Goal: Task Accomplishment & Management: Complete application form

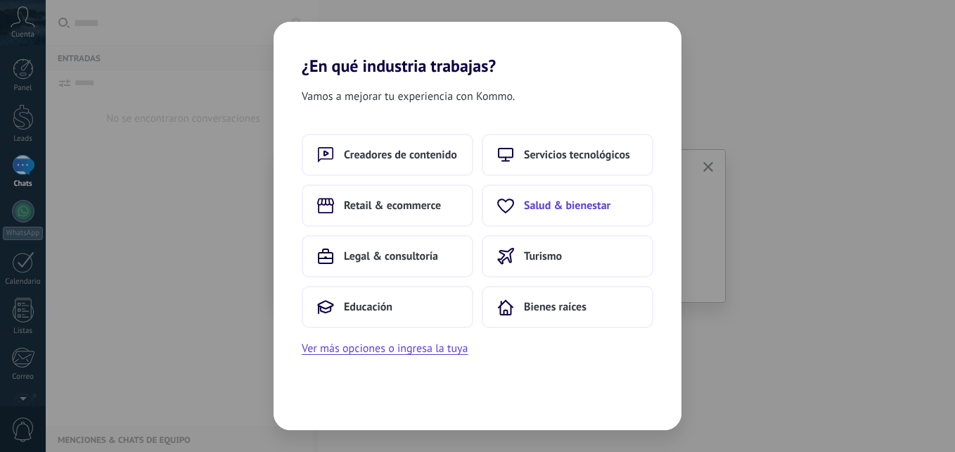
click at [594, 201] on span "Salud & bienestar" at bounding box center [567, 205] width 87 height 14
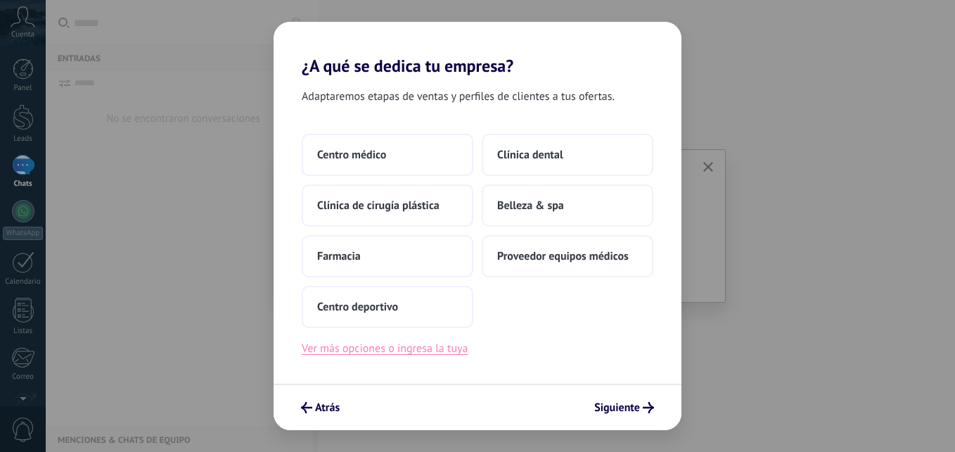
click at [438, 348] on button "Ver más opciones o ingresa la tuya" at bounding box center [385, 348] width 166 height 18
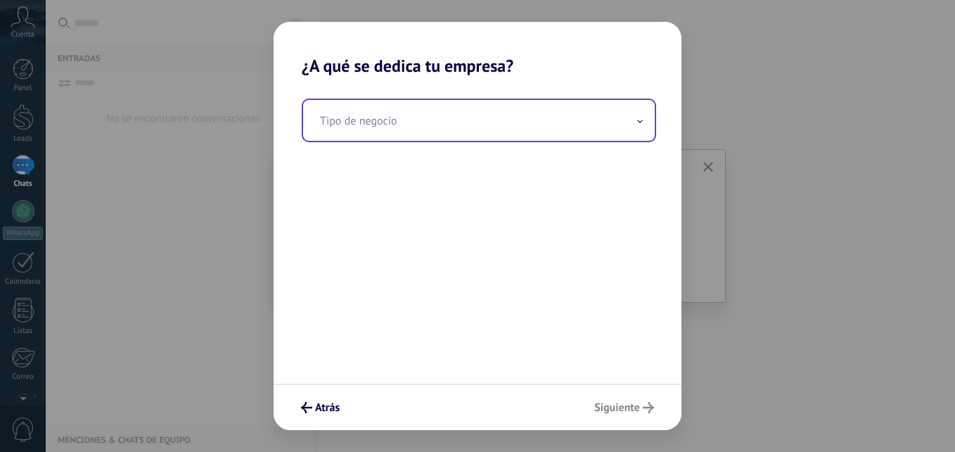
click at [452, 114] on input "text" at bounding box center [479, 120] width 352 height 41
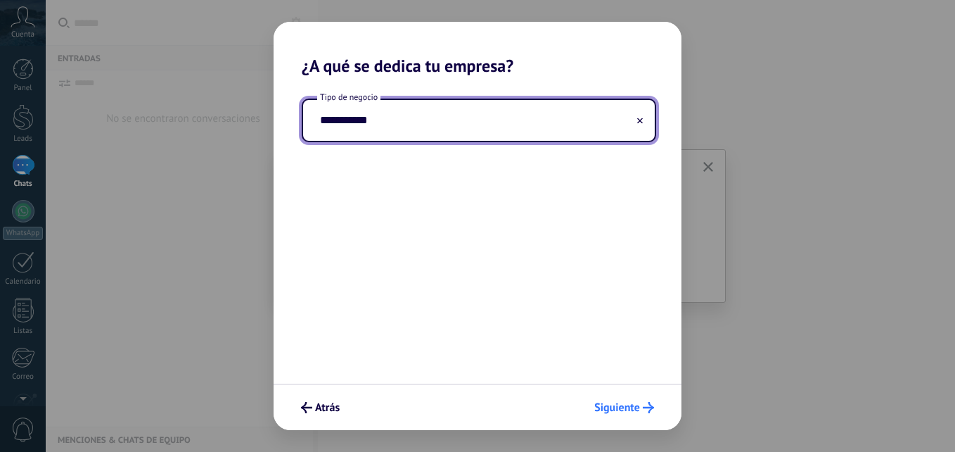
type input "**********"
click at [639, 403] on span "Siguiente" at bounding box center [618, 407] width 46 height 10
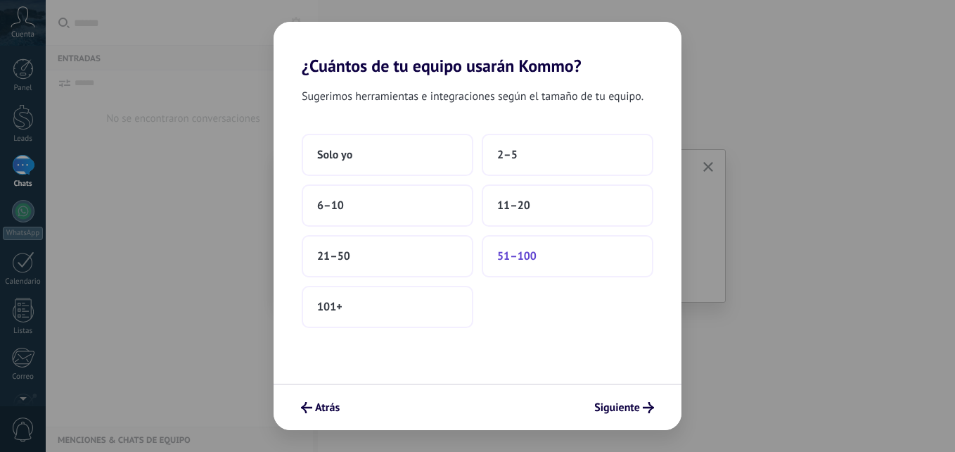
click at [547, 253] on button "51–100" at bounding box center [568, 256] width 172 height 42
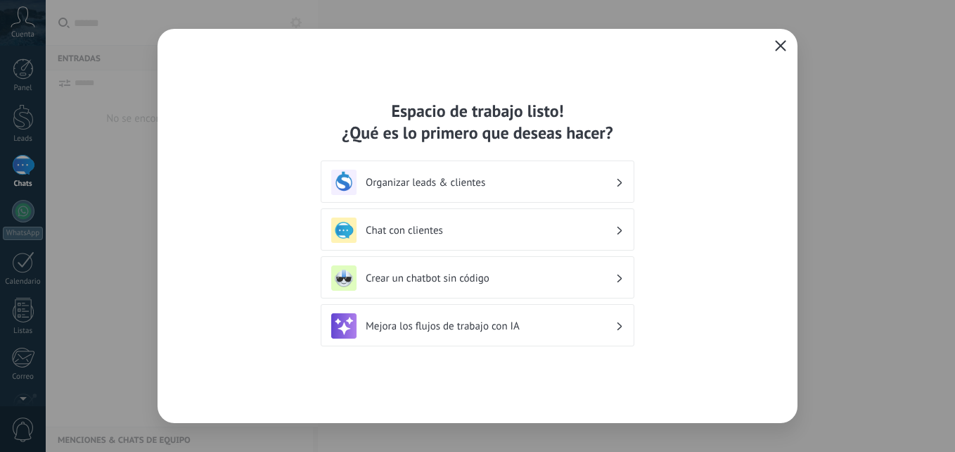
click at [543, 220] on div "Chat con clientes" at bounding box center [477, 229] width 293 height 25
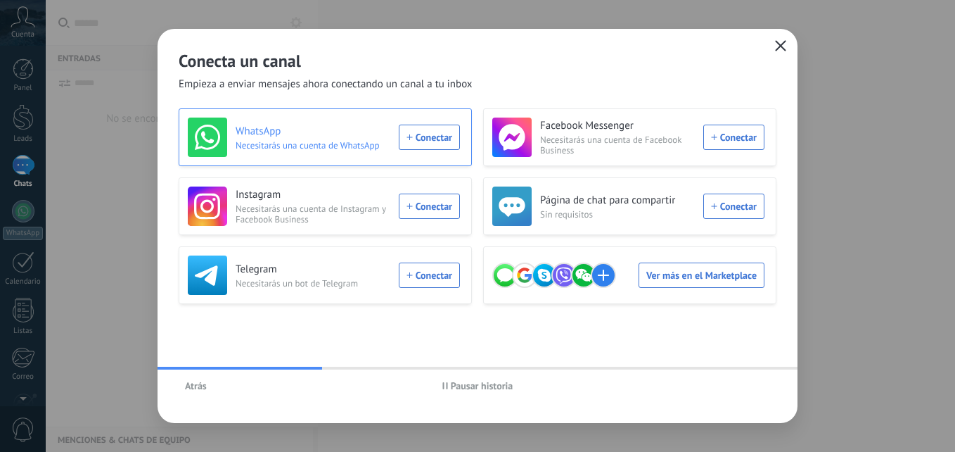
click at [443, 132] on div "WhatsApp Necesitarás una cuenta de WhatsApp Conectar" at bounding box center [324, 136] width 272 height 39
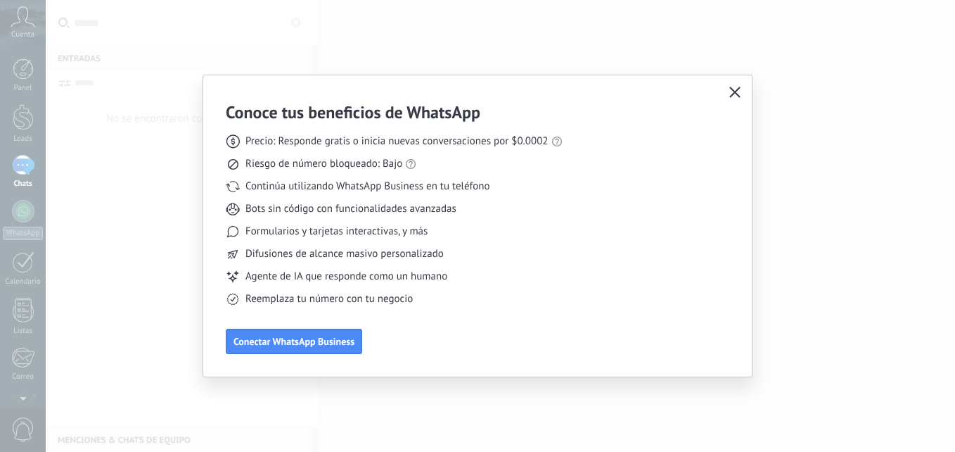
click at [332, 328] on div "Conoce tus beneficios de WhatsApp Precio: Responde gratis o inicia nuevas conve…" at bounding box center [394, 227] width 337 height 253
click at [324, 340] on span "Conectar WhatsApp Business" at bounding box center [294, 341] width 121 height 10
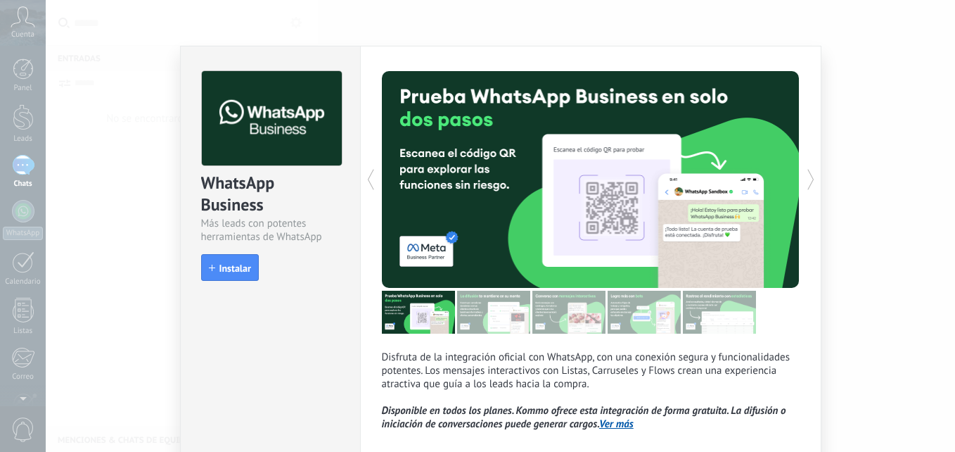
click at [226, 329] on button "Conectar WhatsApp Business" at bounding box center [294, 341] width 136 height 25
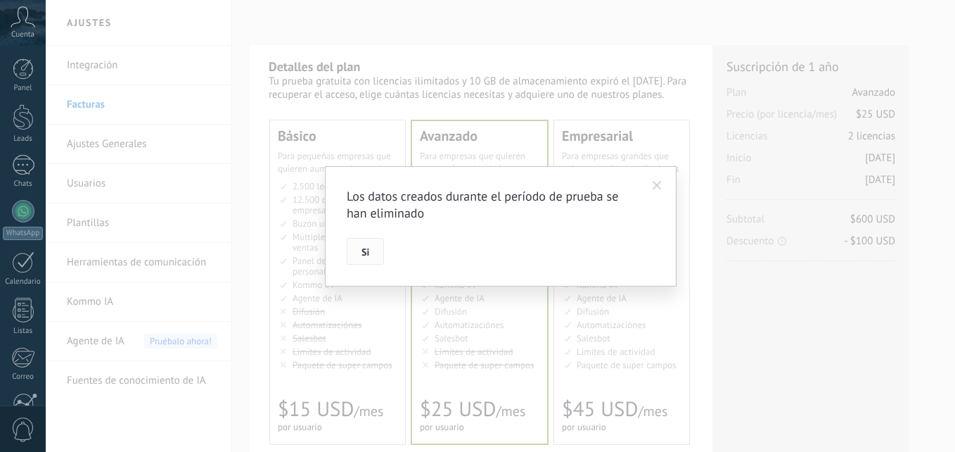
click at [357, 242] on button "Si" at bounding box center [365, 251] width 37 height 27
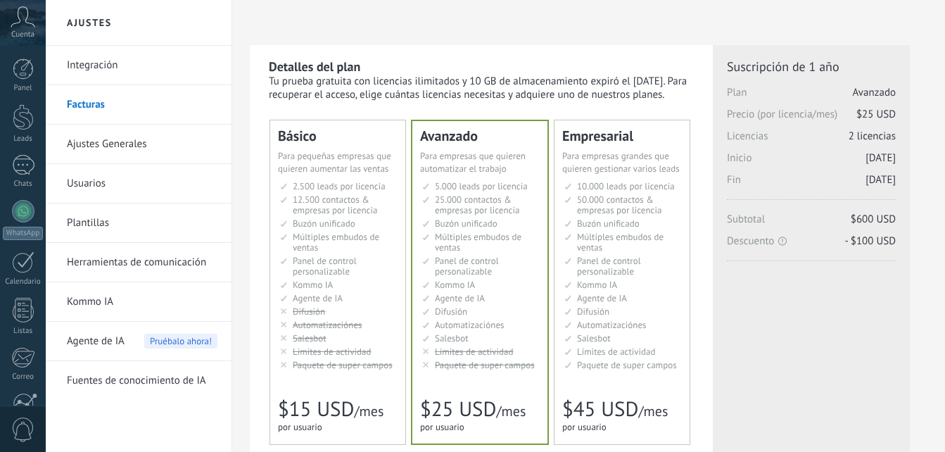
click at [123, 68] on link "Integración" at bounding box center [142, 65] width 151 height 39
